Goal: Find specific page/section: Find specific page/section

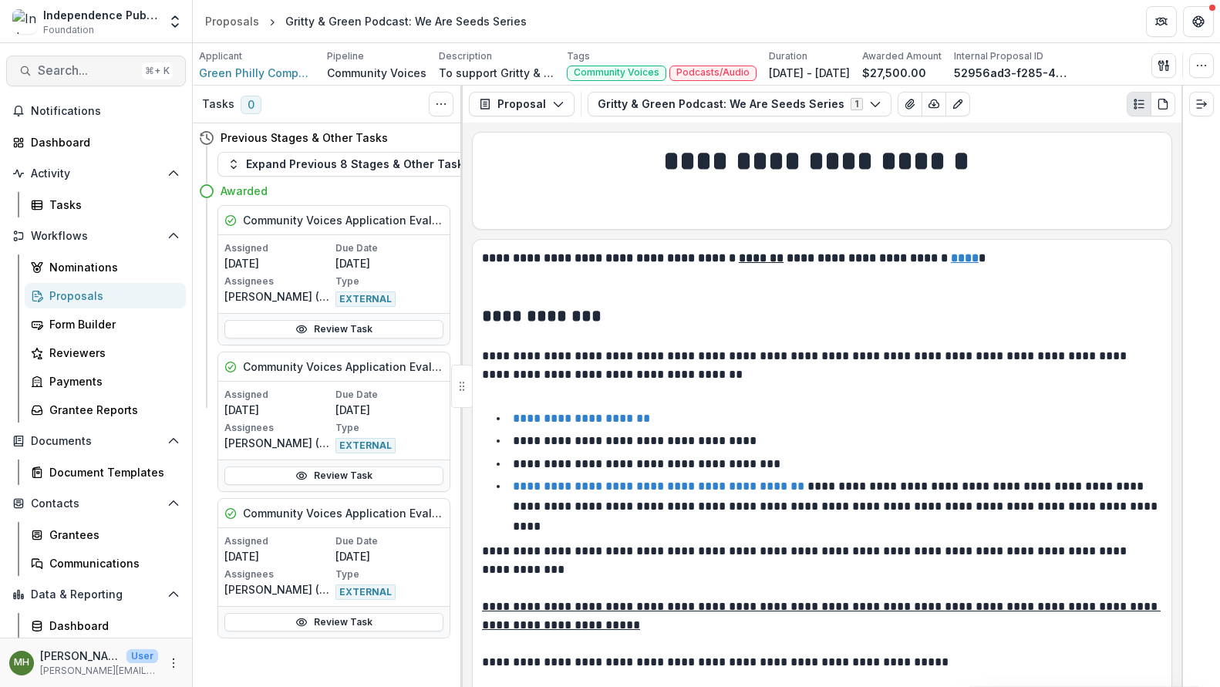
click at [93, 72] on span "Search..." at bounding box center [87, 70] width 98 height 15
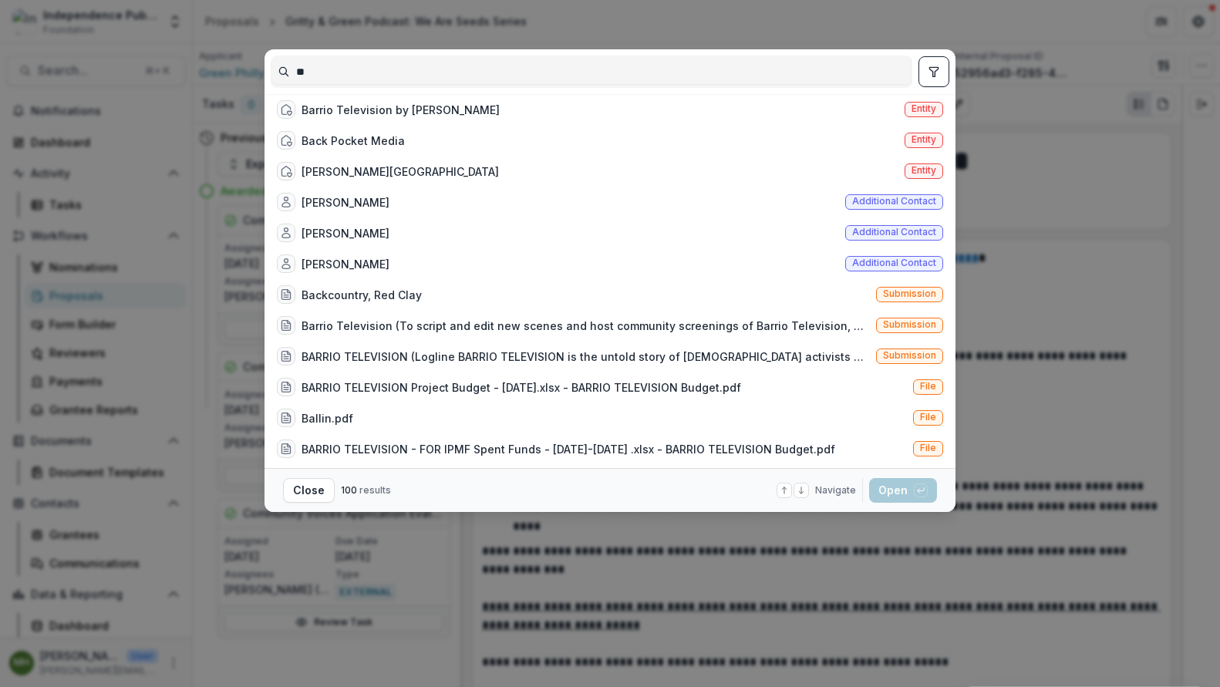
type input "*"
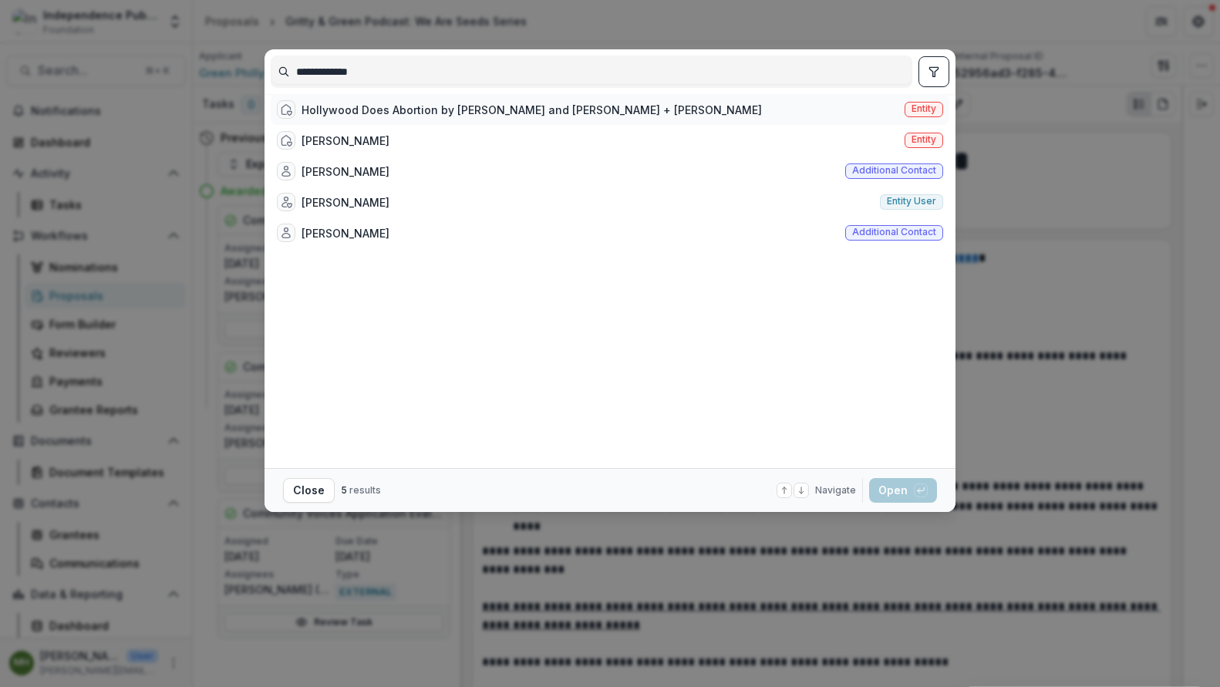
type input "**********"
click at [923, 114] on span "Entity" at bounding box center [923, 108] width 25 height 11
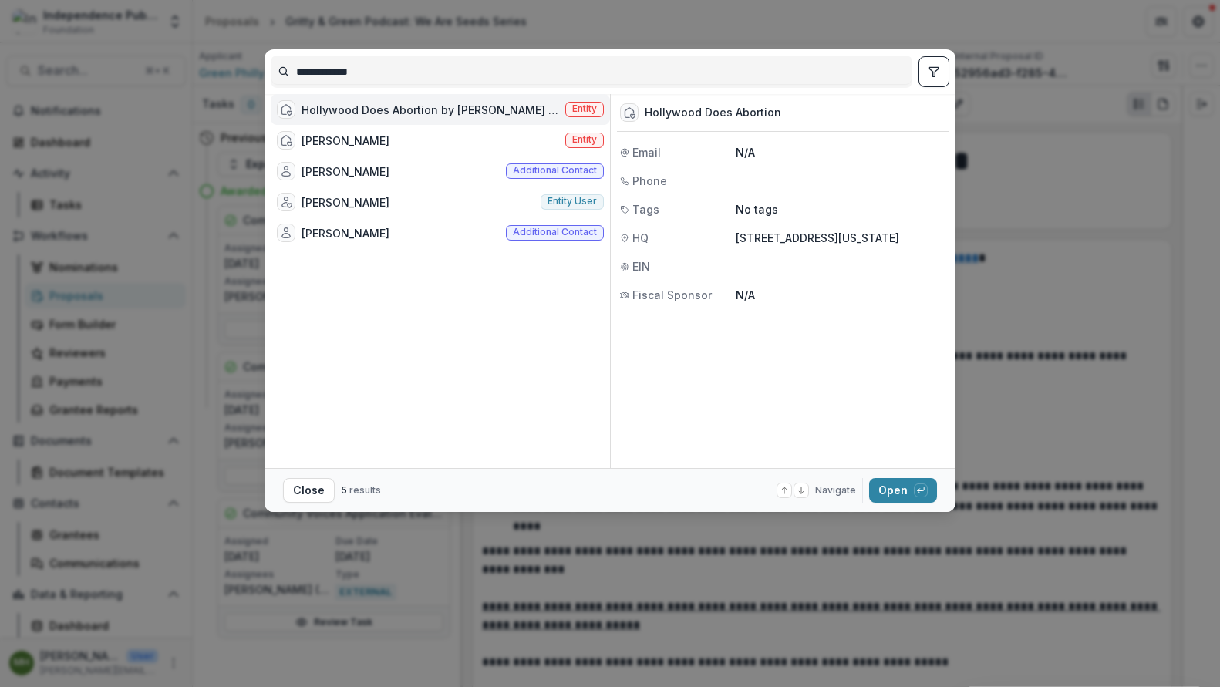
click at [574, 114] on span "Entity" at bounding box center [584, 108] width 25 height 11
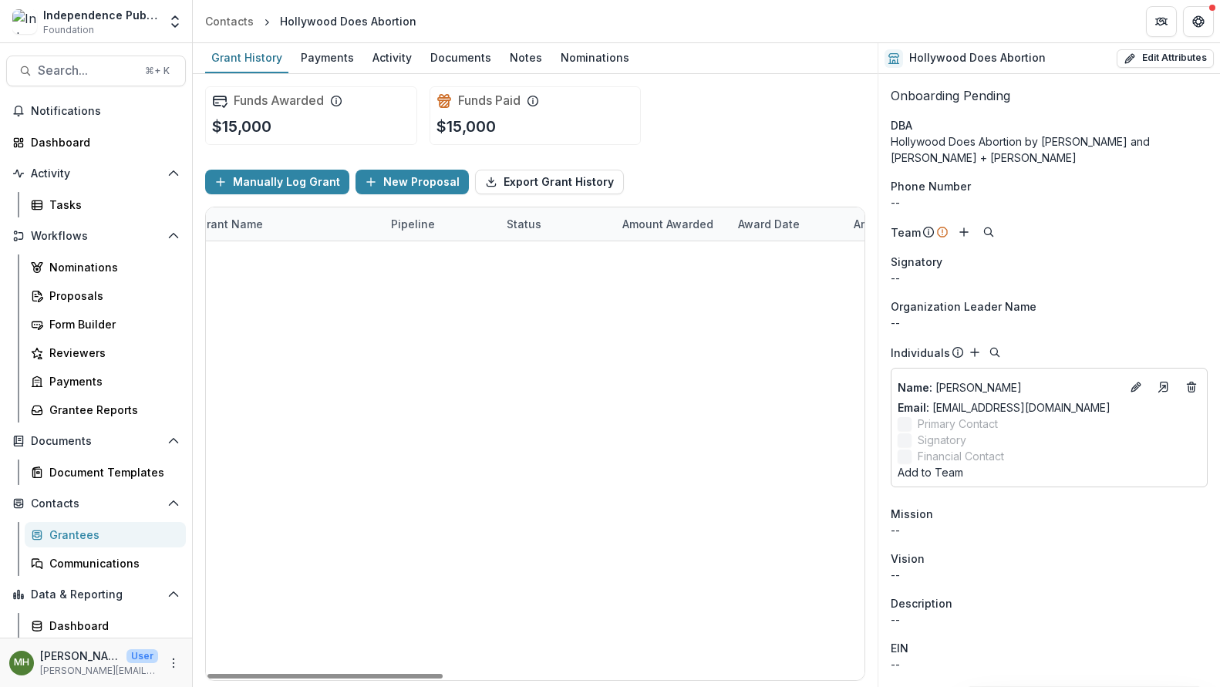
scroll to position [0, 111]
click at [98, 62] on button "Search... ⌘ + K" at bounding box center [96, 71] width 180 height 31
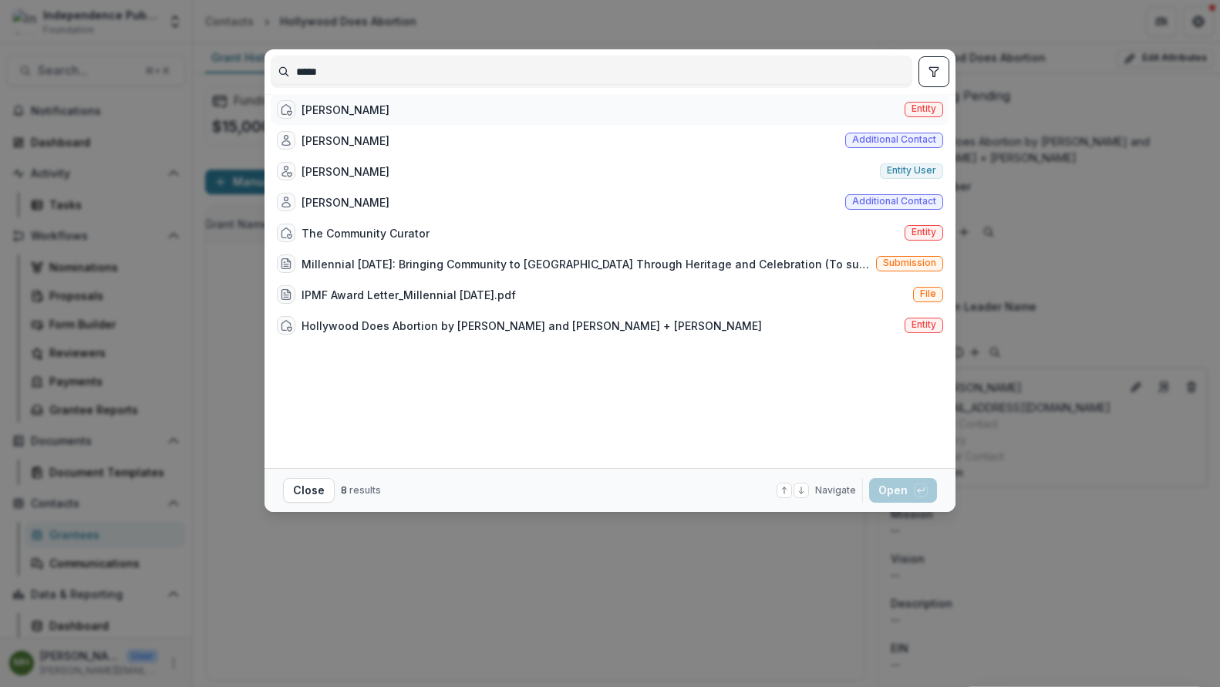
type input "*****"
click at [914, 114] on span "Entity" at bounding box center [923, 108] width 25 height 11
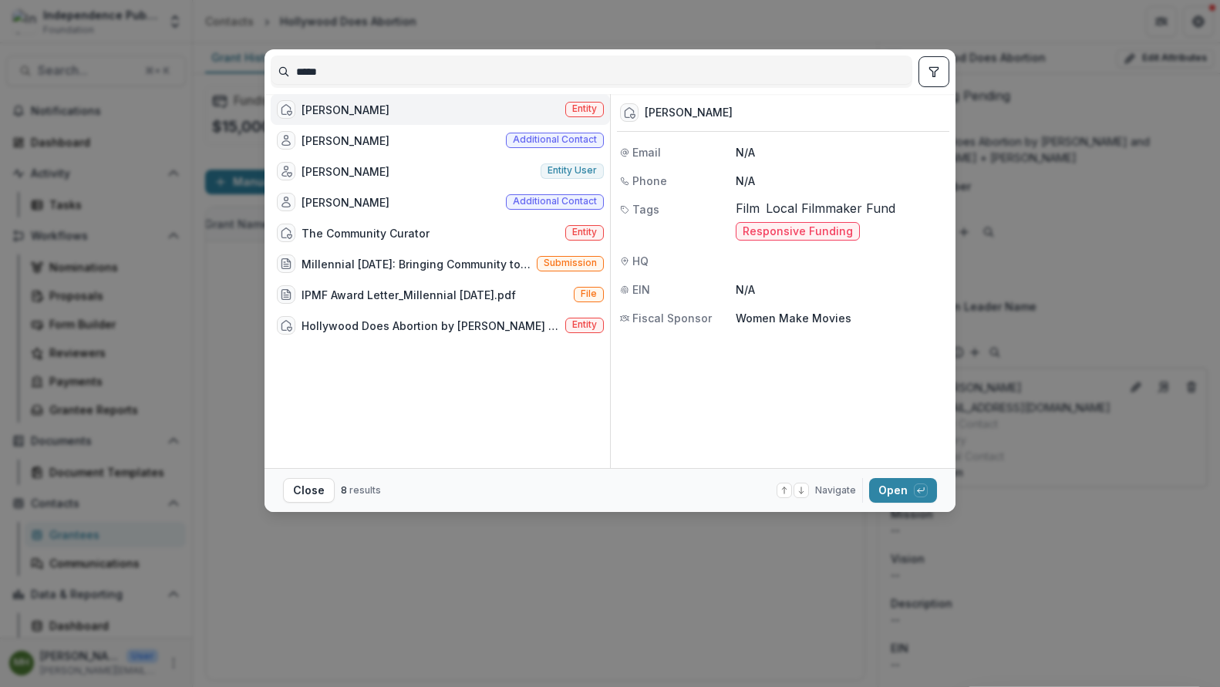
click at [591, 117] on span "Entity" at bounding box center [584, 109] width 39 height 15
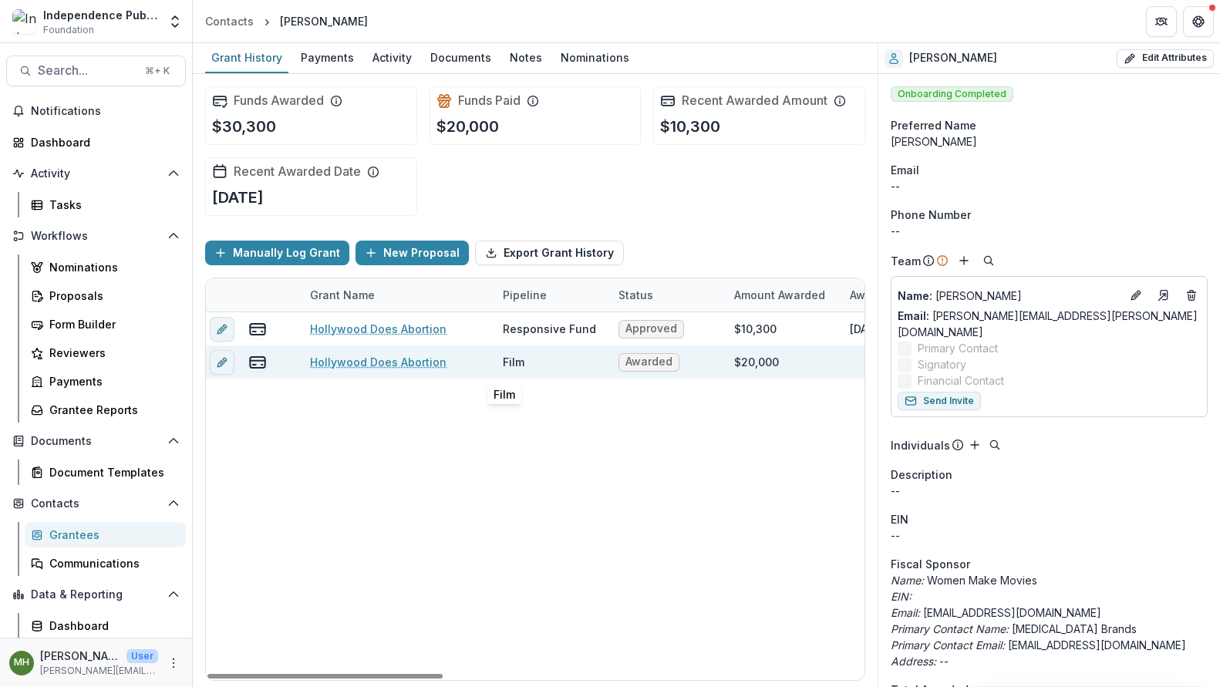
scroll to position [0, 33]
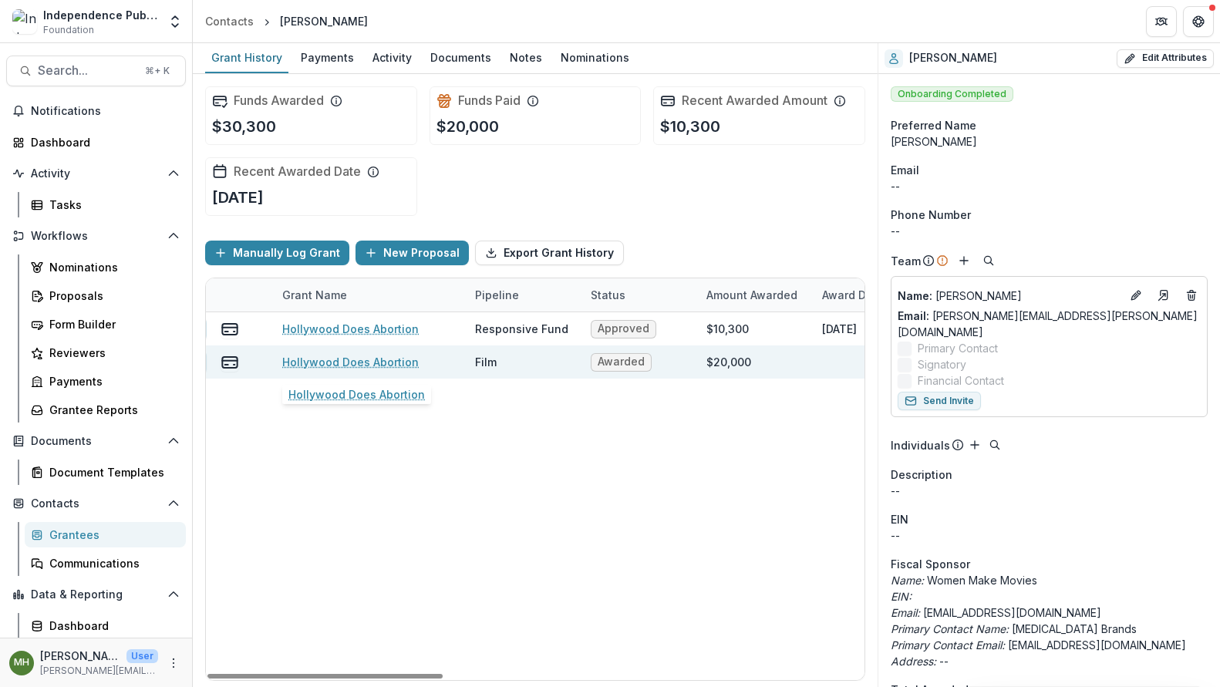
click at [337, 358] on link "Hollywood Does Abortion" at bounding box center [350, 362] width 136 height 16
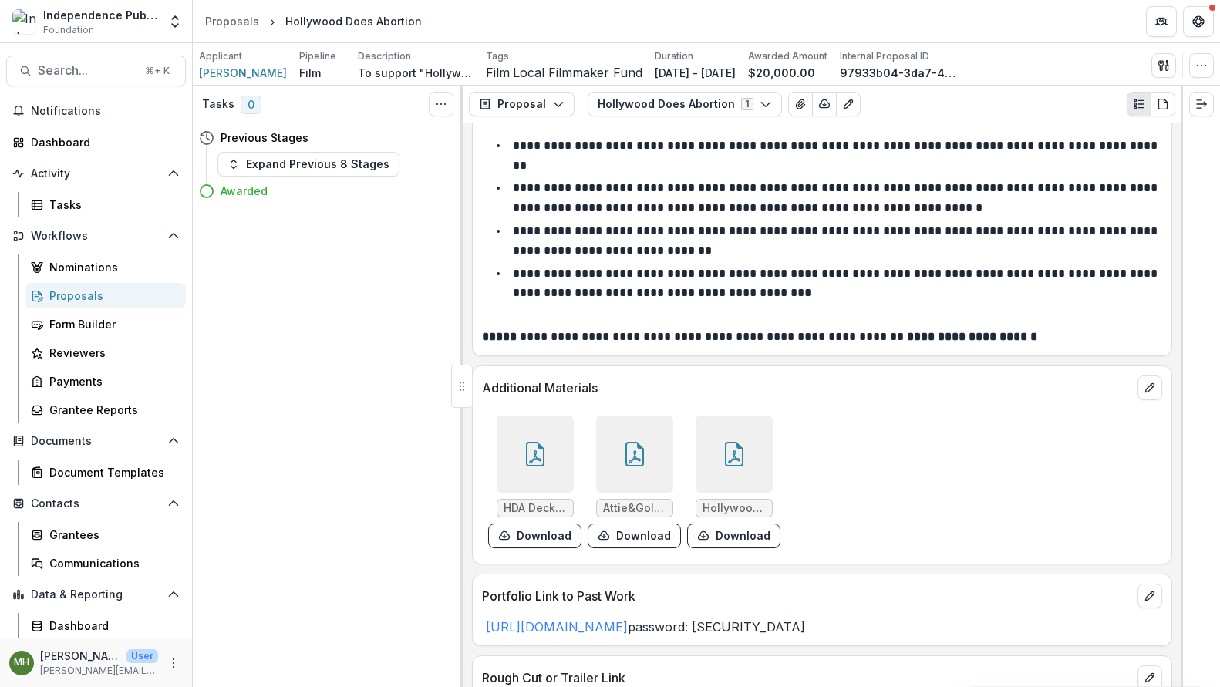
scroll to position [9984, 0]
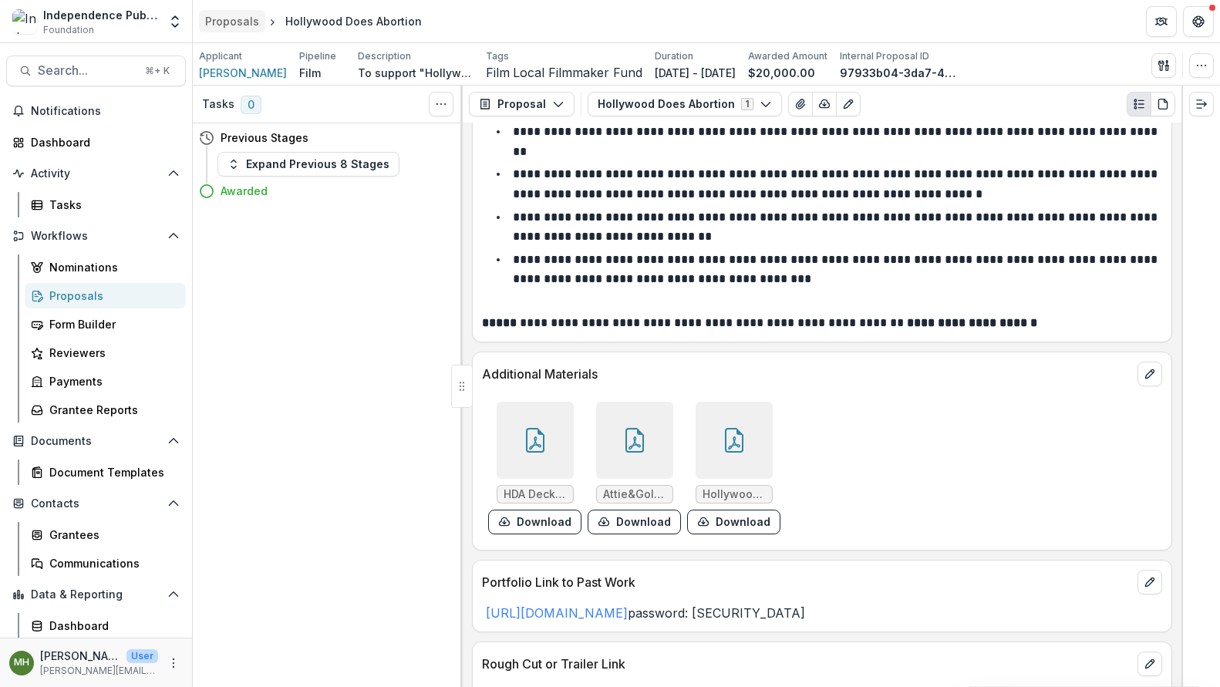
click at [225, 18] on div "Proposals" at bounding box center [232, 21] width 54 height 16
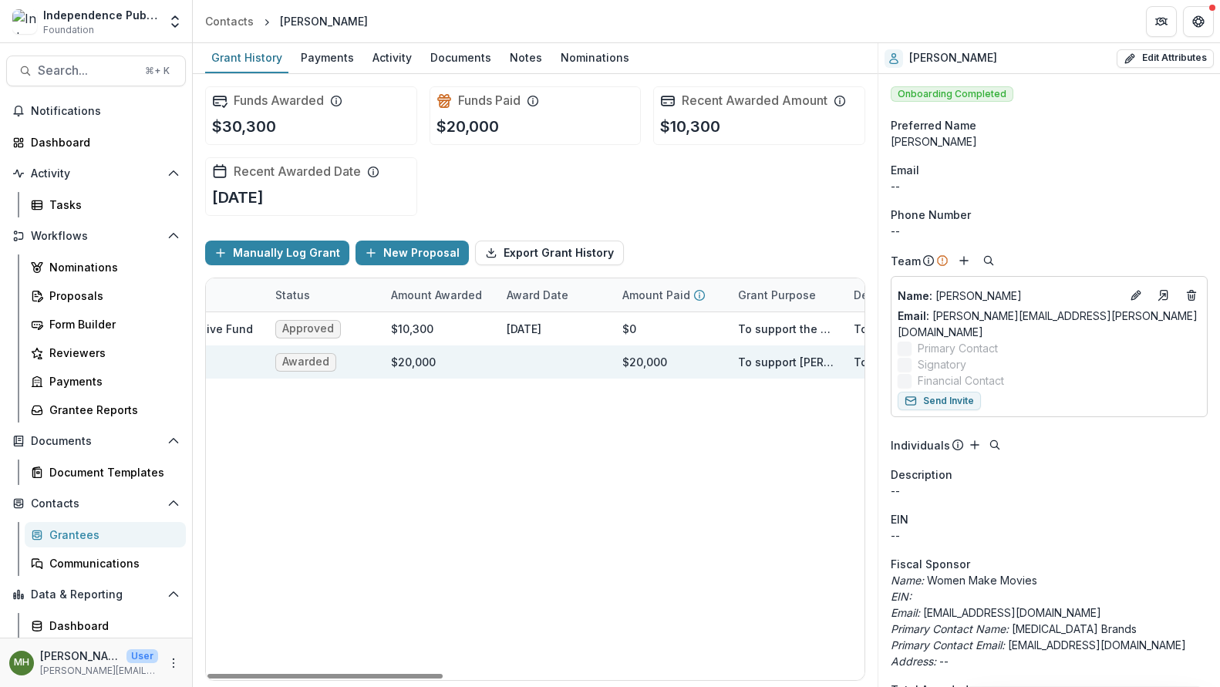
scroll to position [0, 72]
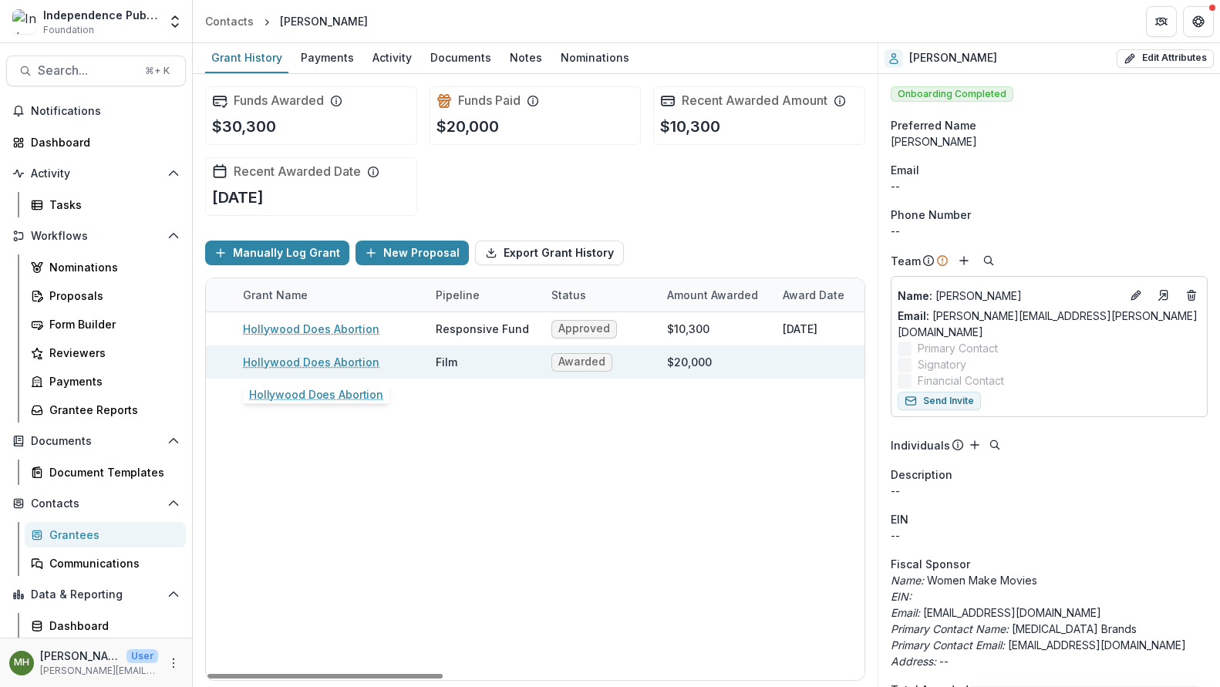
click at [345, 365] on link "Hollywood Does Abortion" at bounding box center [311, 362] width 136 height 16
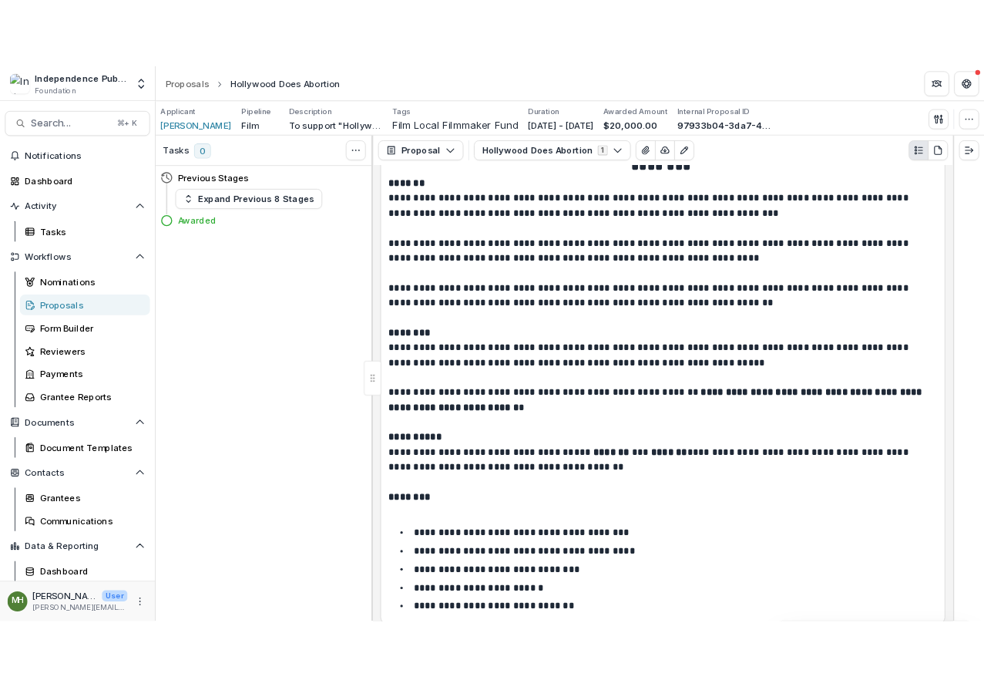
scroll to position [219, 0]
